Goal: Information Seeking & Learning: Learn about a topic

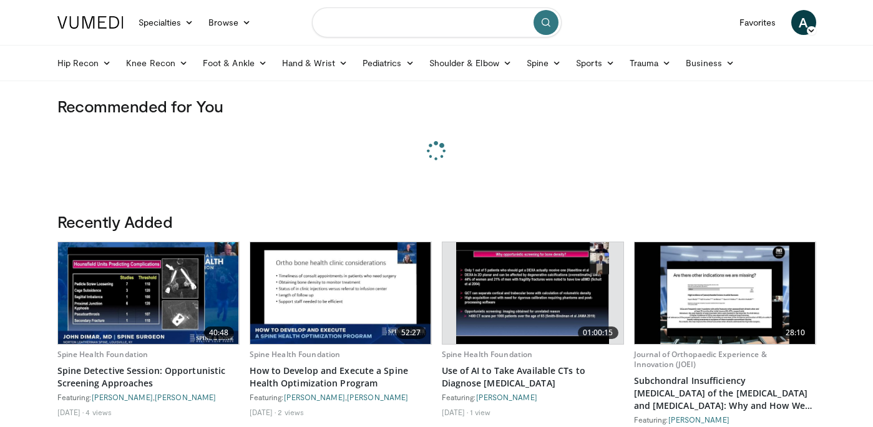
click at [345, 16] on input "Search topics, interventions" at bounding box center [437, 22] width 250 height 30
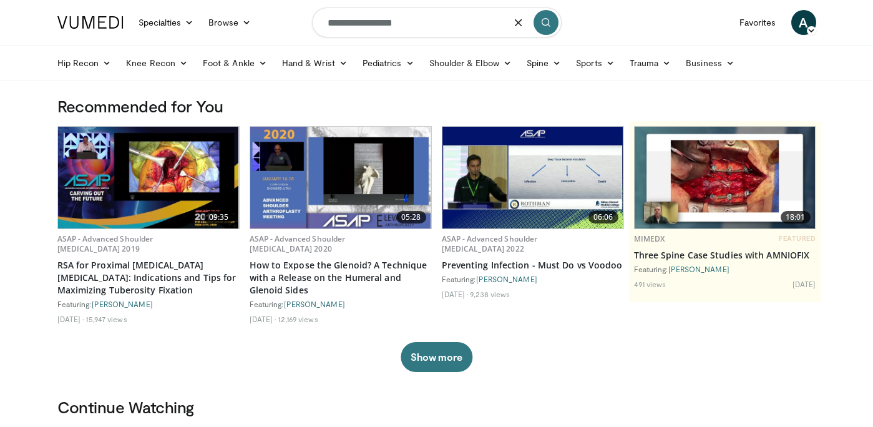
type input "**********"
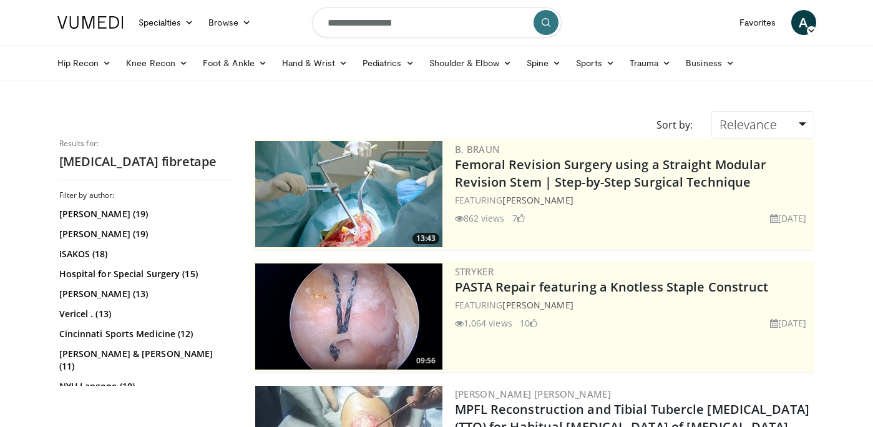
click at [408, 34] on input "**********" at bounding box center [437, 22] width 250 height 30
type input "**********"
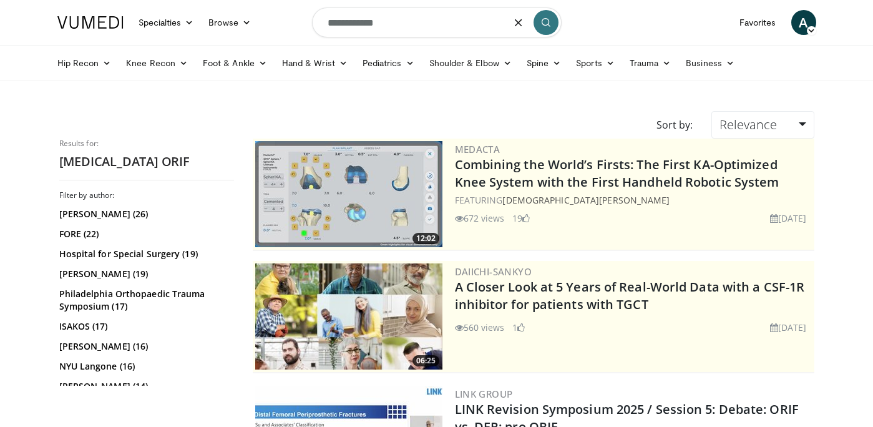
drag, startPoint x: 394, startPoint y: 26, endPoint x: 280, endPoint y: 22, distance: 114.2
click at [280, 22] on nav "Specialties Adult & Family Medicine Allergy, Asthma, Immunology Anesthesiology …" at bounding box center [437, 22] width 774 height 45
type input "**********"
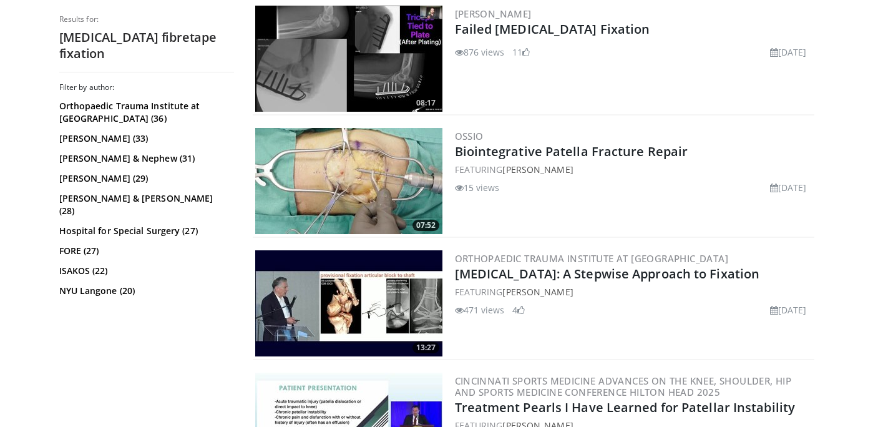
scroll to position [1988, 0]
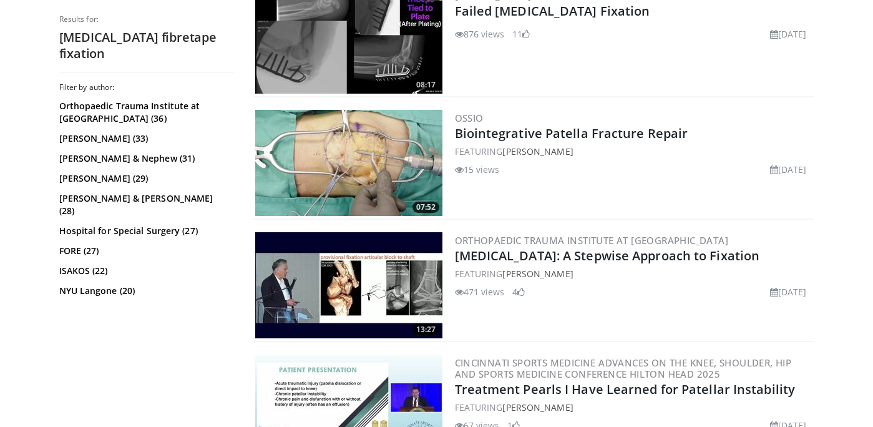
click at [358, 150] on img at bounding box center [348, 163] width 187 height 106
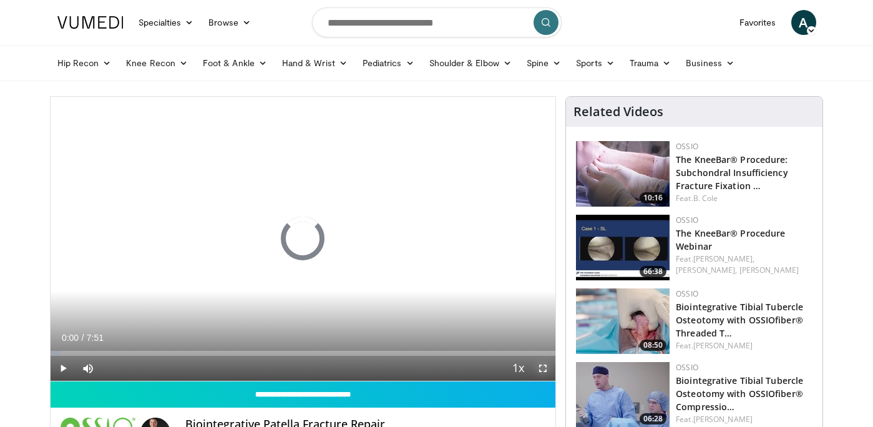
click at [545, 368] on span "Video Player" at bounding box center [542, 368] width 25 height 25
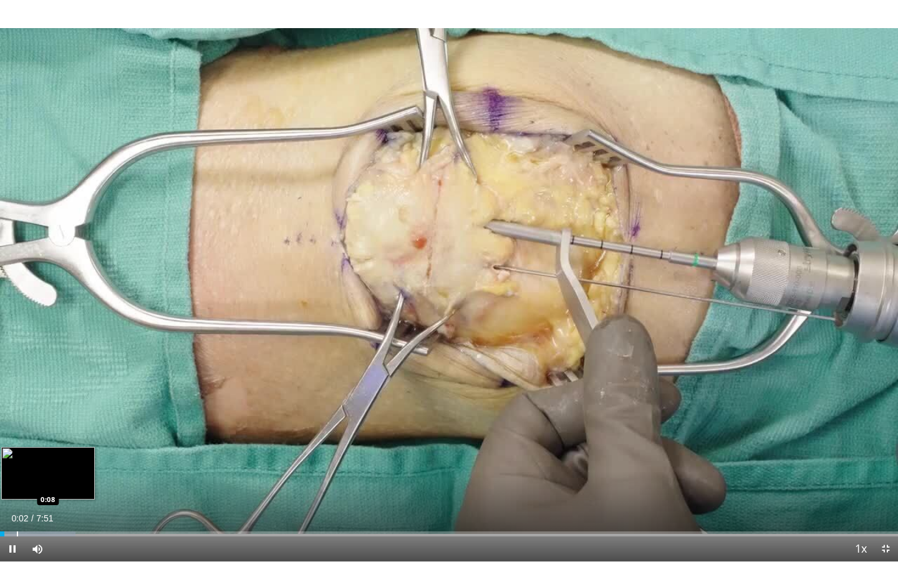
click at [17, 426] on div "Progress Bar" at bounding box center [17, 533] width 1 height 5
click at [43, 426] on div "Progress Bar" at bounding box center [43, 533] width 1 height 5
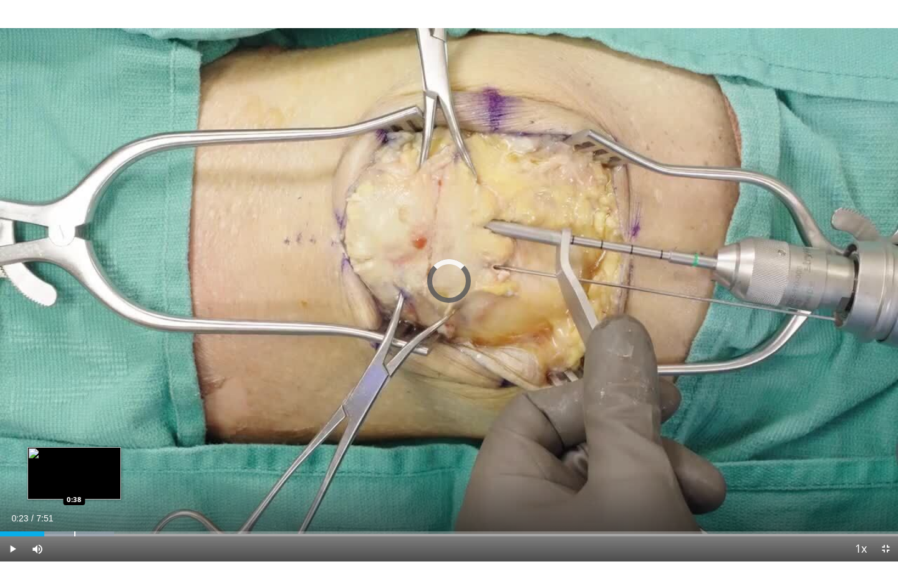
click at [74, 426] on div "Loaded : 12.73% 0:23 0:38" at bounding box center [449, 530] width 898 height 12
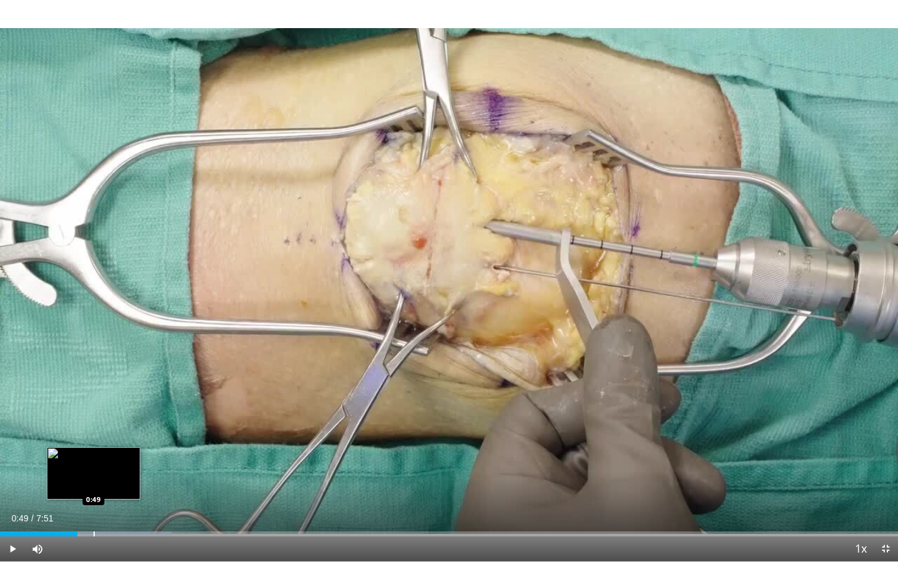
click at [94, 426] on div "Progress Bar" at bounding box center [94, 533] width 1 height 5
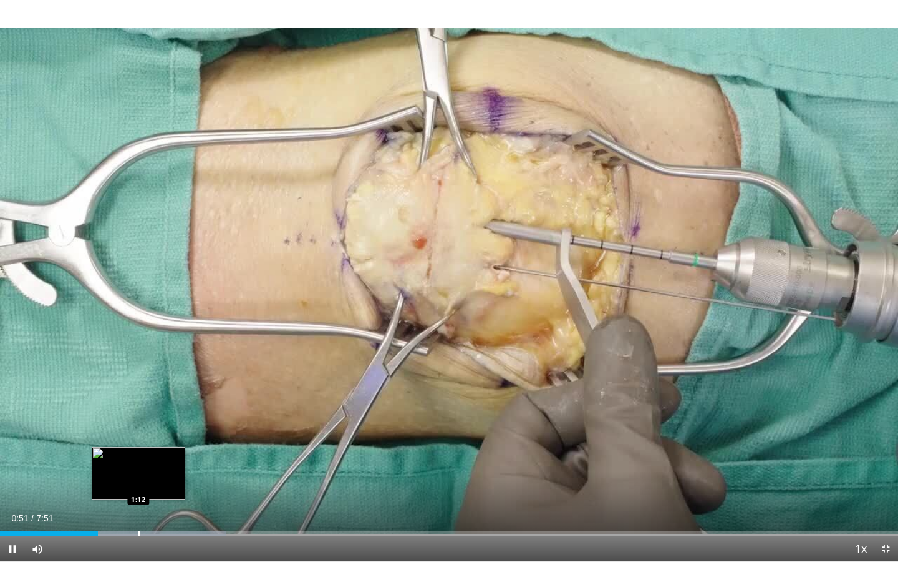
click at [137, 426] on div "Progress Bar" at bounding box center [134, 533] width 185 height 5
click at [166, 426] on div "Progress Bar" at bounding box center [166, 533] width 1 height 5
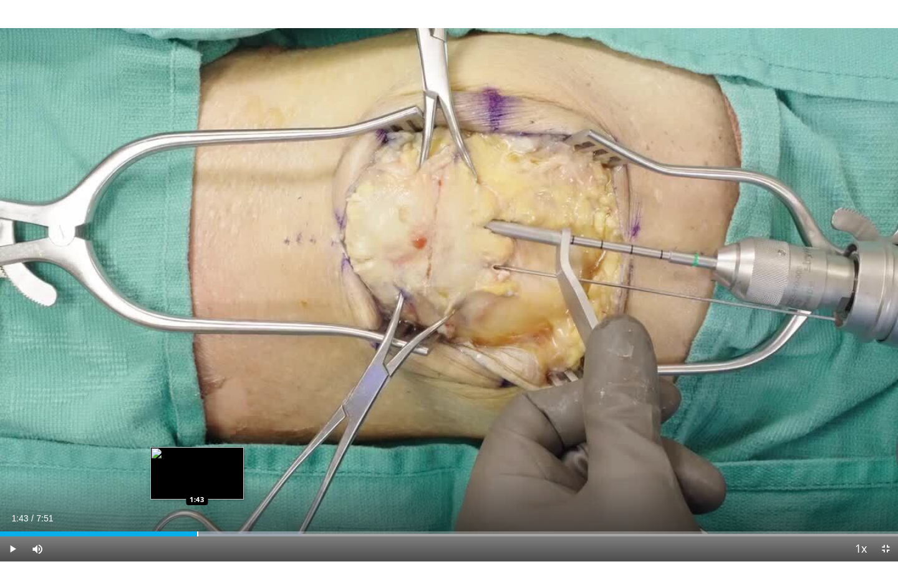
click at [197, 426] on div "Progress Bar" at bounding box center [197, 533] width 1 height 5
click at [214, 426] on div "Progress Bar" at bounding box center [214, 533] width 1 height 5
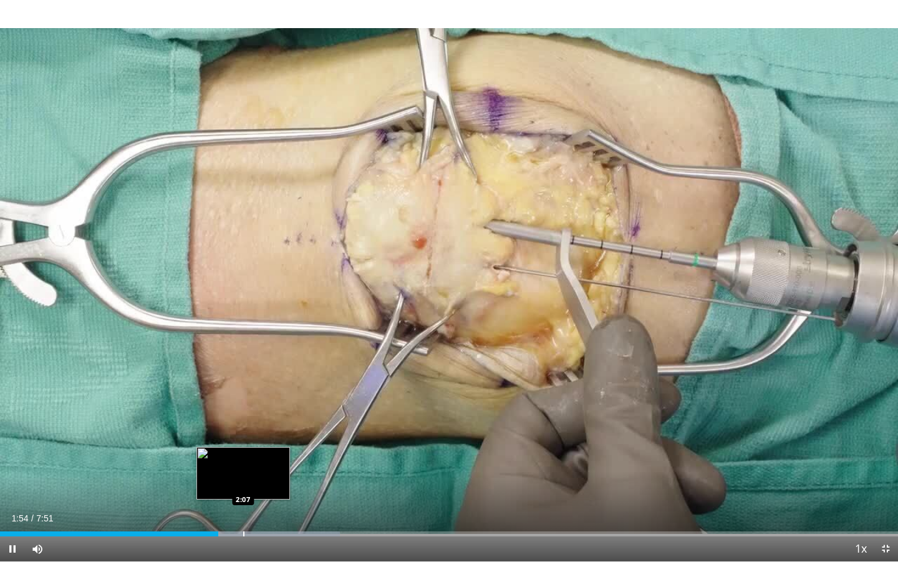
click at [242, 426] on div "Progress Bar" at bounding box center [250, 533] width 180 height 5
click at [260, 426] on div "Progress Bar" at bounding box center [260, 533] width 1 height 5
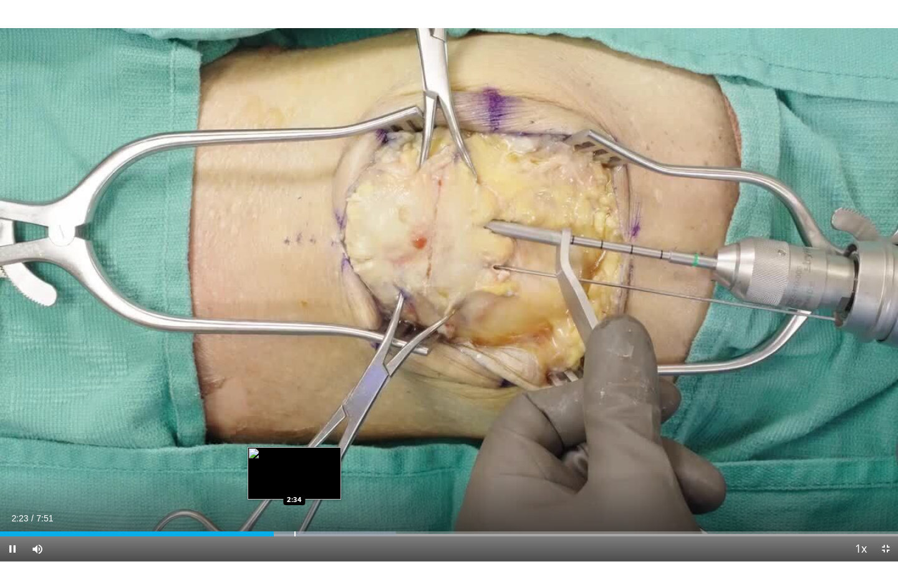
click at [294, 426] on div "Progress Bar" at bounding box center [294, 533] width 1 height 5
click at [323, 426] on div "Progress Bar" at bounding box center [323, 533] width 1 height 5
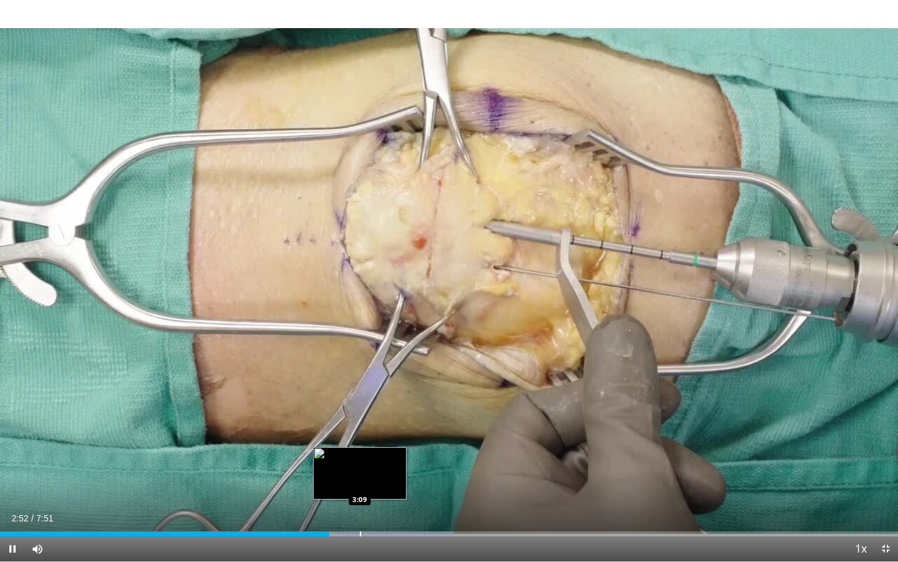
click at [359, 426] on div "Progress Bar" at bounding box center [362, 533] width 183 height 5
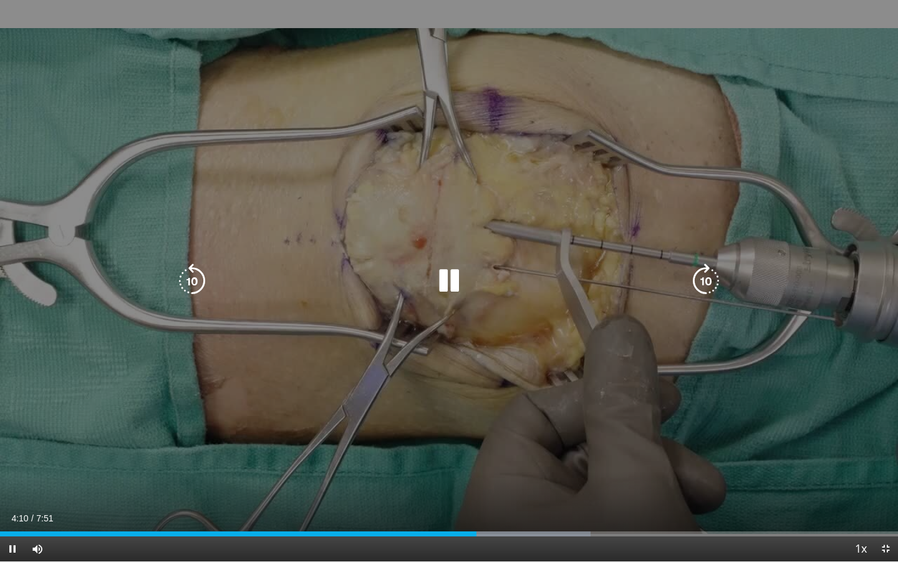
click at [696, 283] on icon "Video Player" at bounding box center [706, 280] width 35 height 35
click at [698, 286] on icon "Video Player" at bounding box center [706, 280] width 35 height 35
click at [704, 277] on icon "Video Player" at bounding box center [706, 280] width 35 height 35
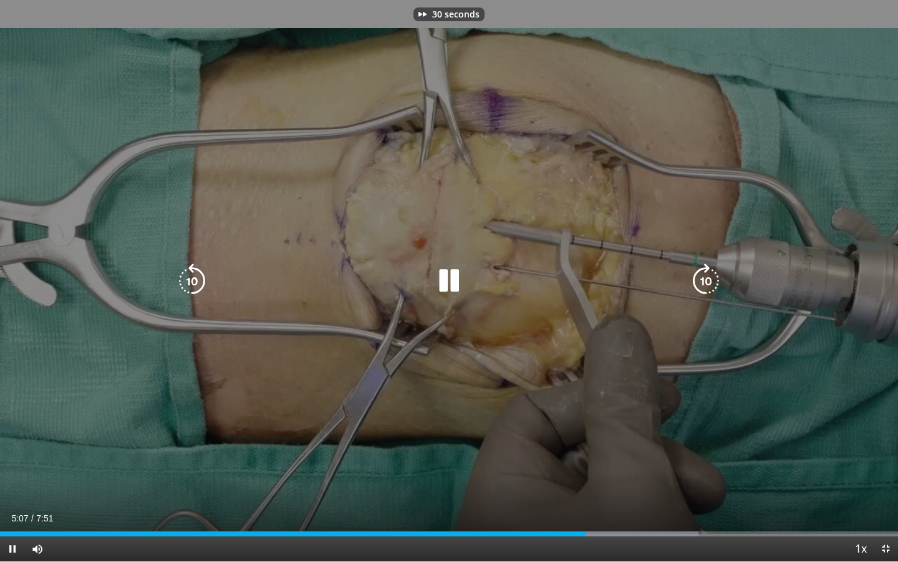
click at [703, 274] on icon "Video Player" at bounding box center [706, 280] width 35 height 35
click at [704, 276] on icon "Video Player" at bounding box center [706, 280] width 35 height 35
click at [703, 276] on icon "Video Player" at bounding box center [706, 280] width 35 height 35
click at [708, 280] on icon "Video Player" at bounding box center [706, 280] width 35 height 35
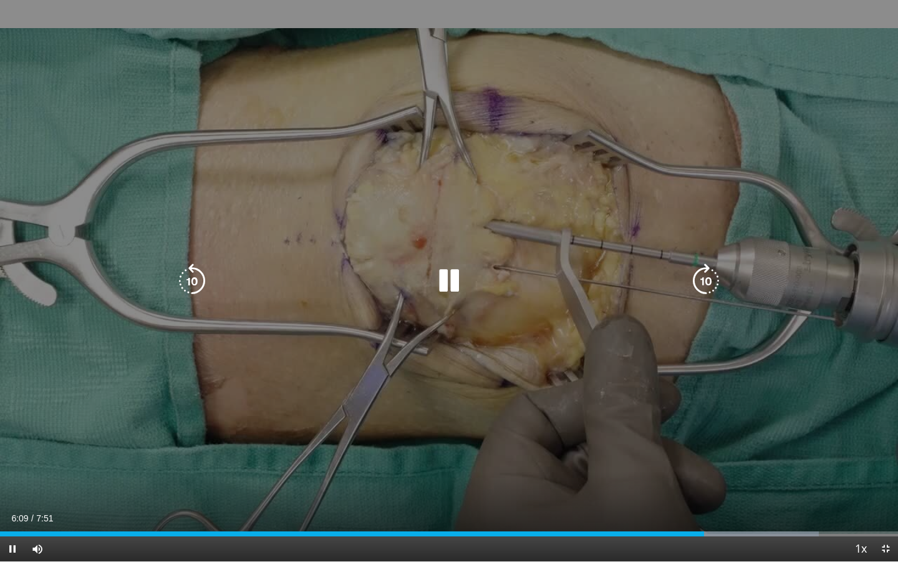
click at [708, 280] on icon "Video Player" at bounding box center [706, 280] width 35 height 35
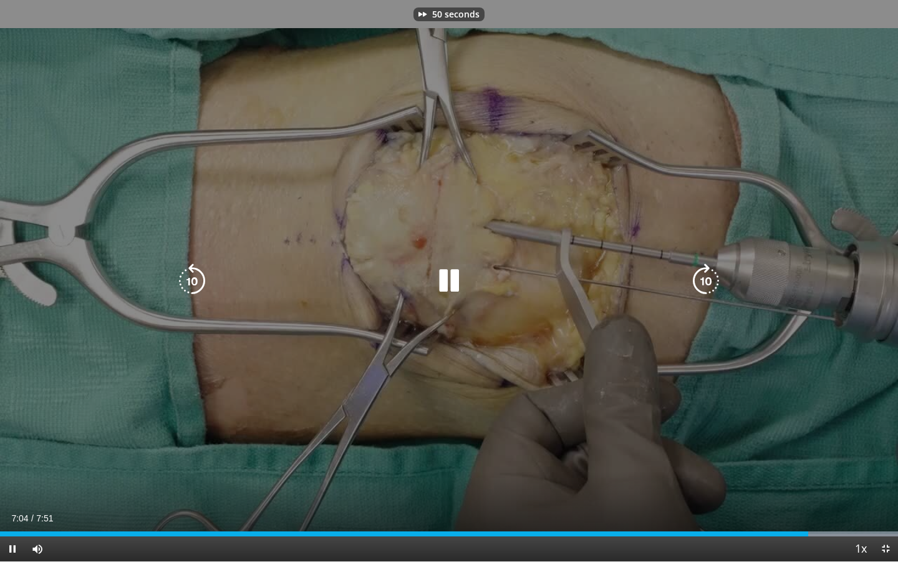
click at [708, 280] on icon "Video Player" at bounding box center [706, 280] width 35 height 35
click at [709, 284] on icon "Video Player" at bounding box center [706, 280] width 35 height 35
click at [452, 283] on icon "Video Player" at bounding box center [449, 280] width 35 height 35
